Goal: Navigation & Orientation: Find specific page/section

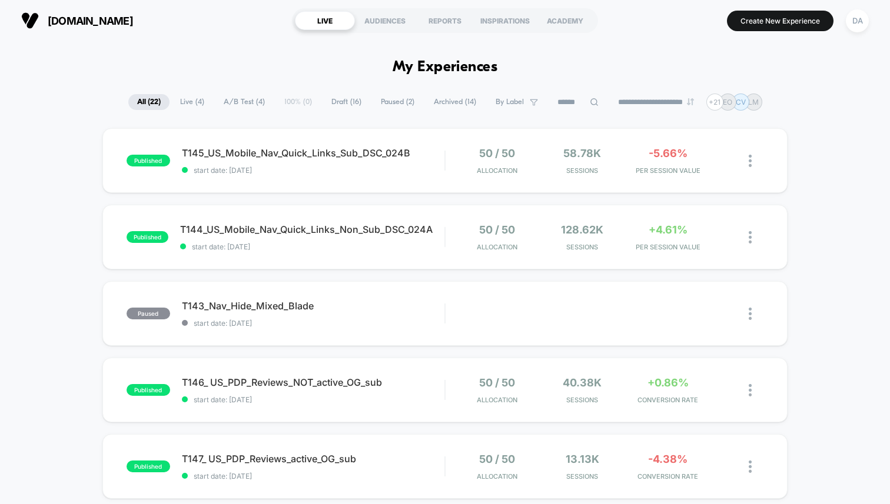
click at [231, 101] on span "A/B Test ( 4 )" at bounding box center [244, 102] width 59 height 16
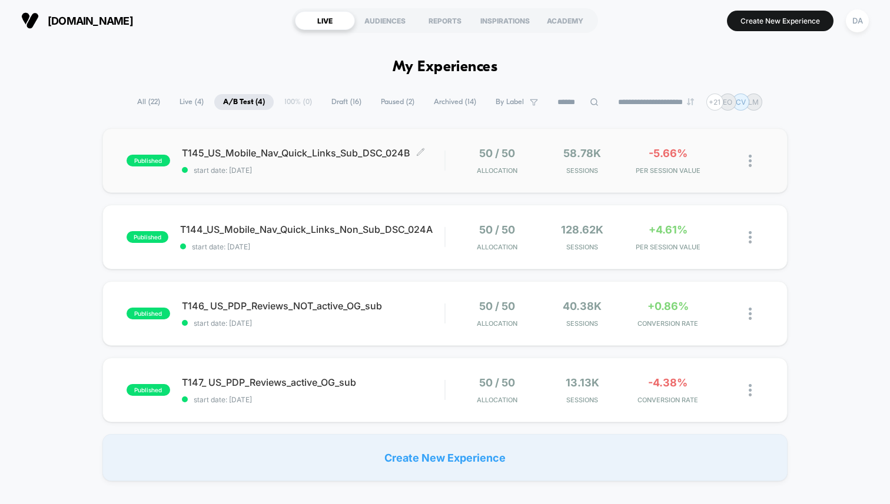
click at [261, 161] on div "T145_US_Mobile_Nav_Quick_Links_Sub_DSC_024B Click to edit experience details Cl…" at bounding box center [313, 161] width 262 height 28
click at [861, 28] on div "DA" at bounding box center [856, 20] width 23 height 23
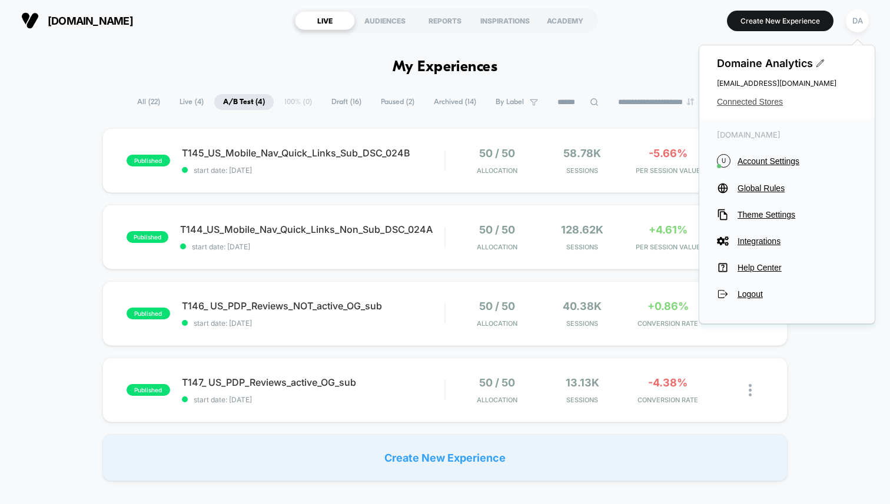
click at [760, 103] on span "Connected Stores" at bounding box center [787, 101] width 140 height 9
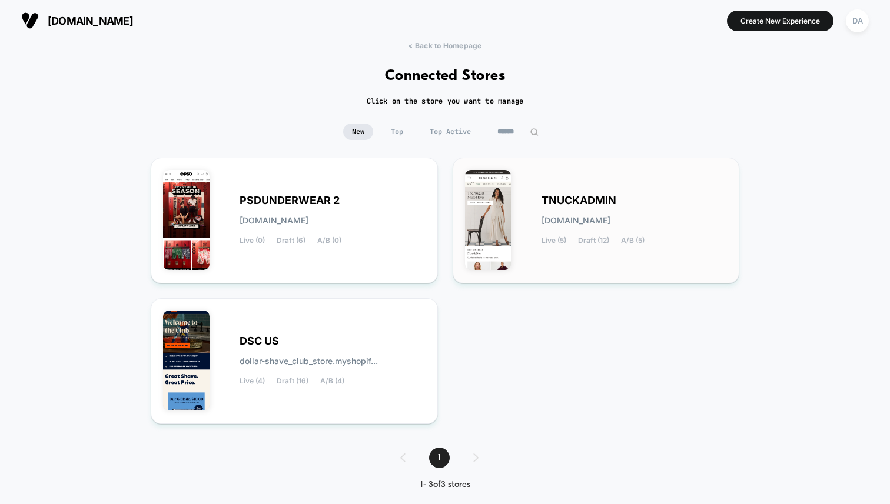
click at [551, 237] on span "Live (5)" at bounding box center [553, 241] width 25 height 8
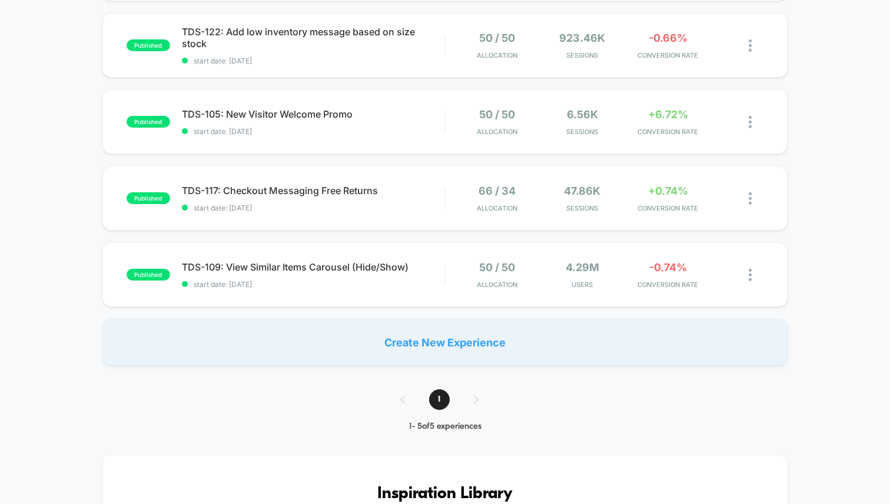
scroll to position [194, 0]
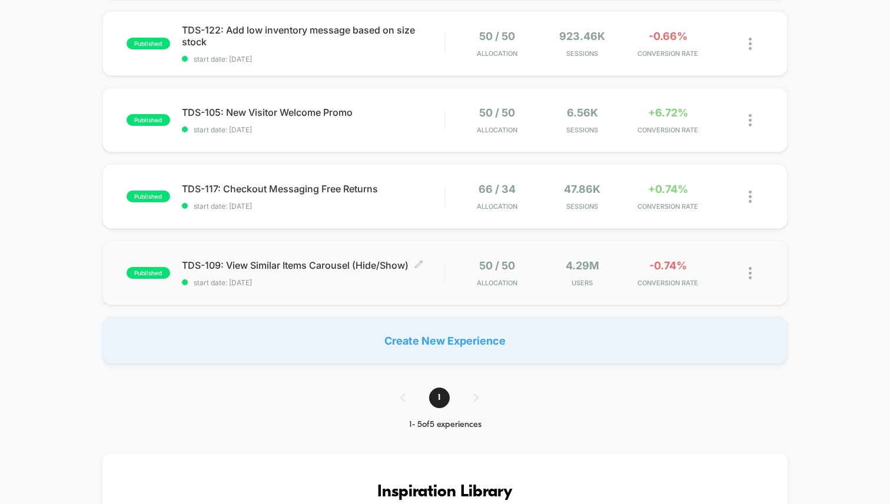
click at [264, 267] on span "TDS-109: View Similar Items Carousel (Hide/Show) Click to edit experience detai…" at bounding box center [313, 265] width 262 height 12
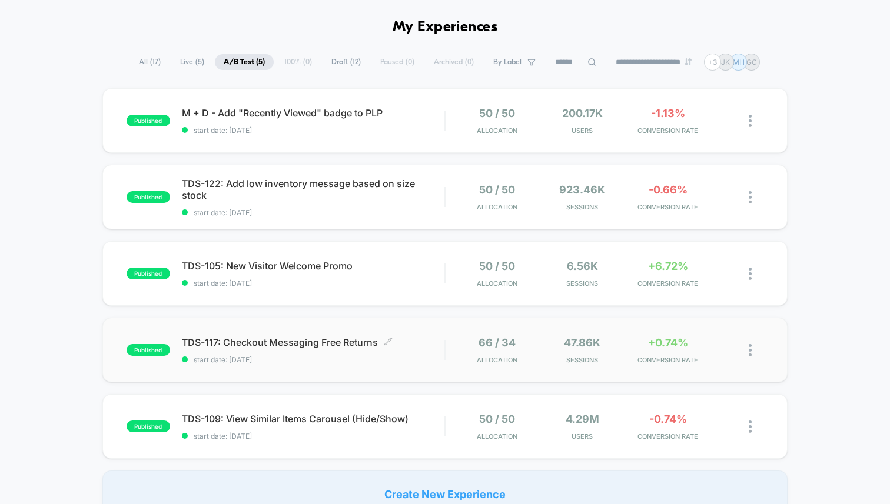
scroll to position [45, 0]
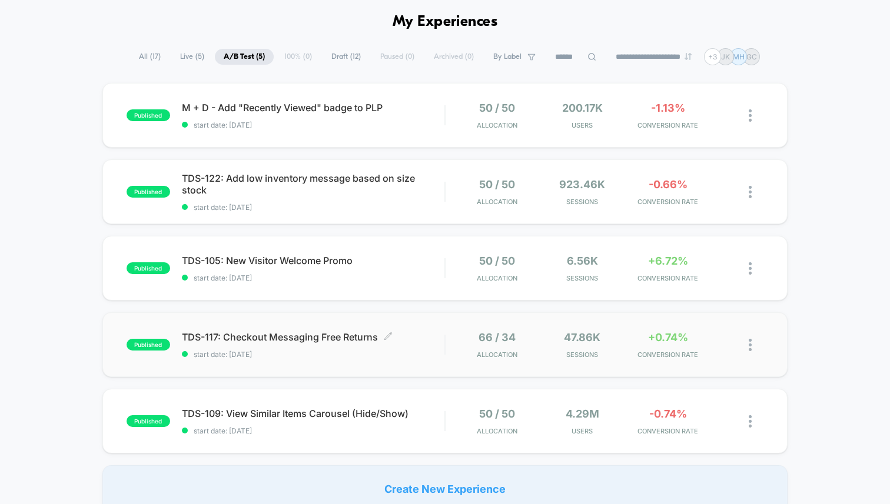
click at [262, 341] on span "TDS-117: Checkout Messaging Free Returns Click to edit experience details" at bounding box center [313, 337] width 262 height 12
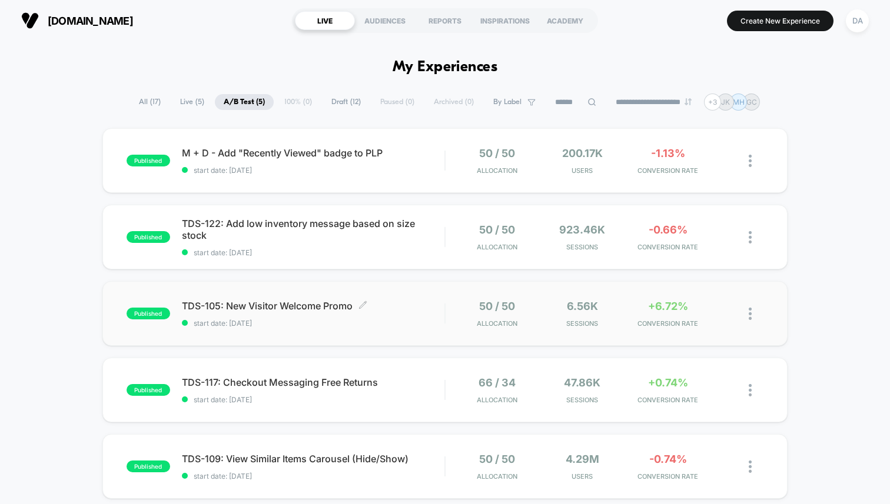
click at [257, 308] on span "TDS-105: New Visitor Welcome Promo Click to edit experience details" at bounding box center [313, 306] width 262 height 12
click at [222, 214] on div "published TDS-122: Add low inventory message based on size stock start date: [D…" at bounding box center [444, 237] width 685 height 65
click at [859, 20] on div "DA" at bounding box center [856, 20] width 23 height 23
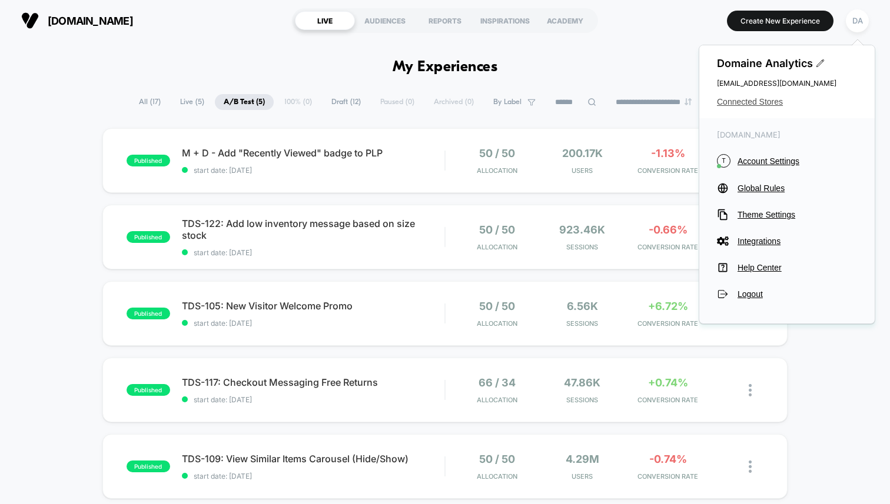
click at [753, 103] on span "Connected Stores" at bounding box center [787, 101] width 140 height 9
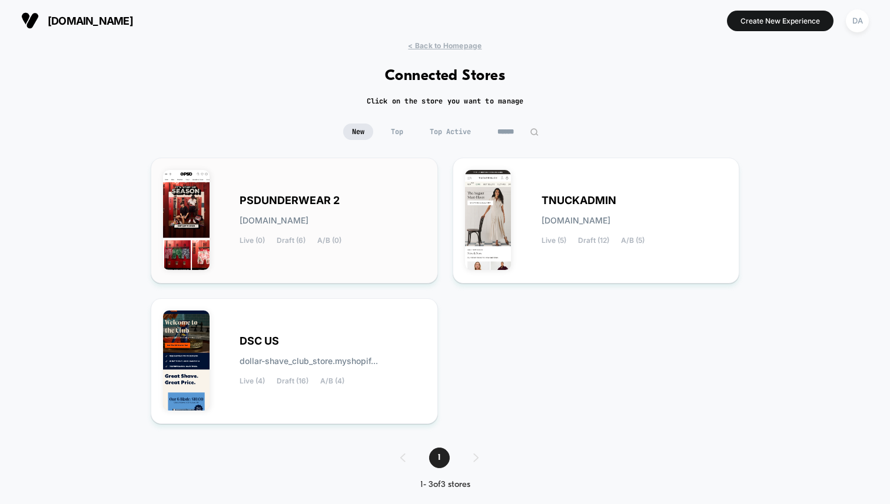
click at [297, 258] on div "PSDUNDERWEAR 2 [DOMAIN_NAME] Live (0) Draft (6) A/B (0)" at bounding box center [294, 220] width 262 height 101
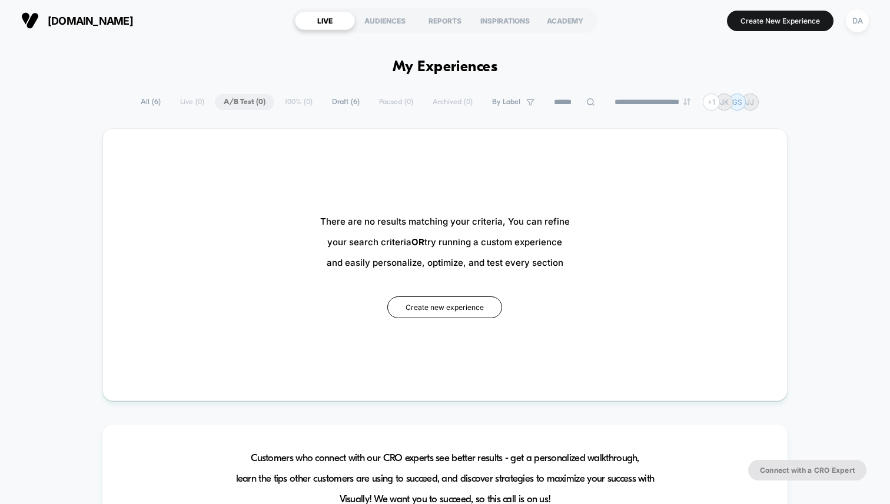
click at [141, 102] on span "All ( 6 )" at bounding box center [151, 102] width 38 height 16
click at [154, 104] on span "All ( 6 )" at bounding box center [151, 102] width 38 height 16
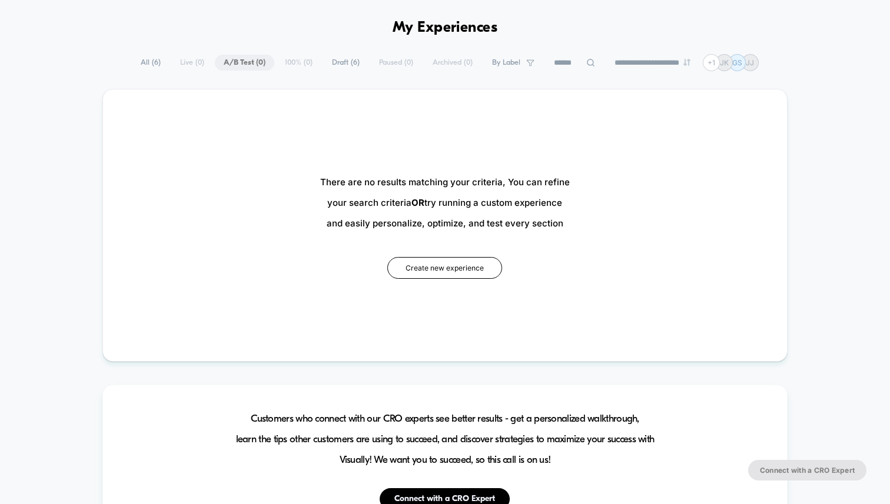
scroll to position [48, 0]
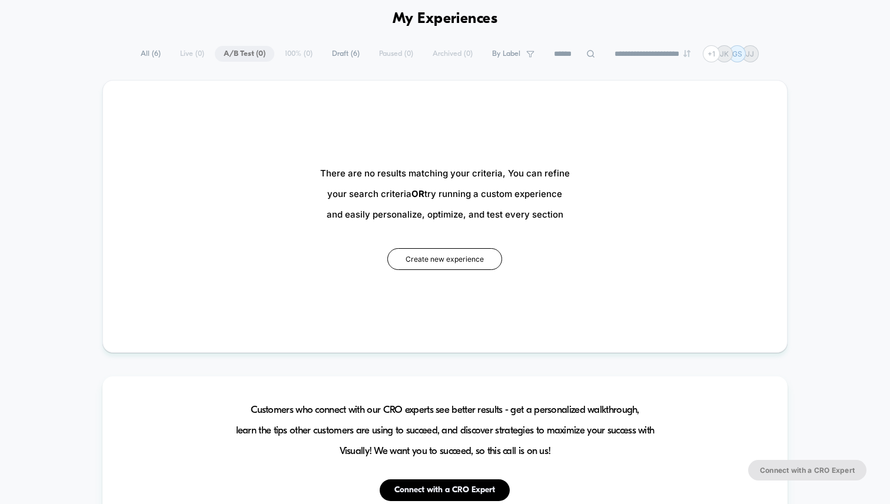
click at [147, 56] on span "All ( 6 )" at bounding box center [151, 54] width 38 height 16
click at [331, 50] on span "Draft ( 6 )" at bounding box center [345, 54] width 45 height 16
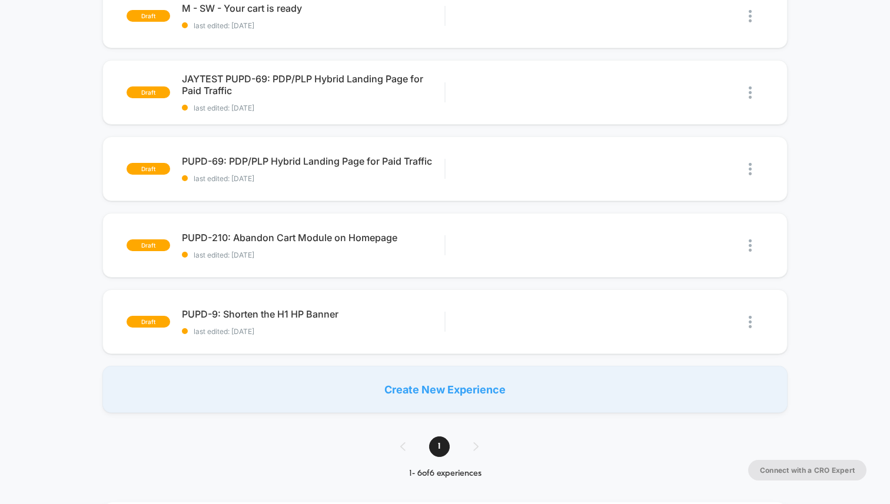
scroll to position [223, 0]
